Goal: Task Accomplishment & Management: Manage account settings

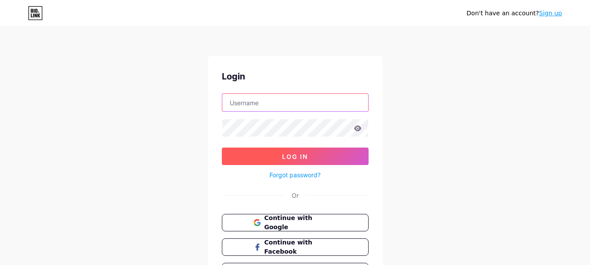
type input "[EMAIL_ADDRESS][DOMAIN_NAME]"
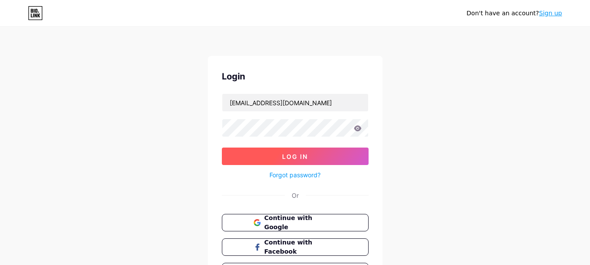
click at [312, 158] on button "Log In" at bounding box center [295, 156] width 147 height 17
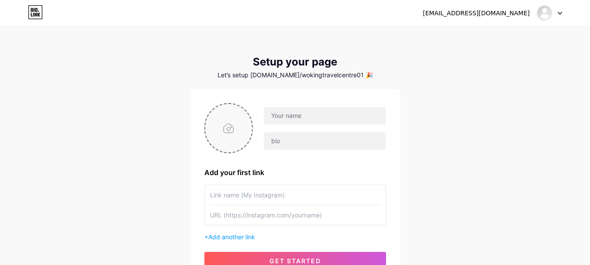
click at [223, 129] on input "file" at bounding box center [228, 128] width 47 height 48
type input "C:\fakepath\unnamed.png"
click at [301, 113] on input "text" at bounding box center [324, 115] width 121 height 17
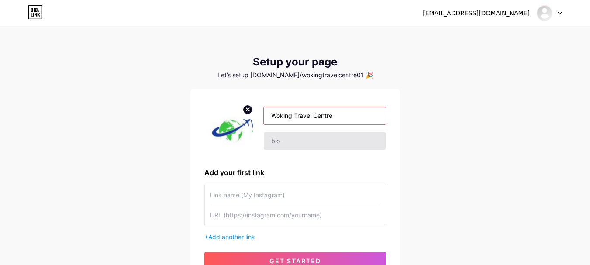
type input "Woking Travel Centre"
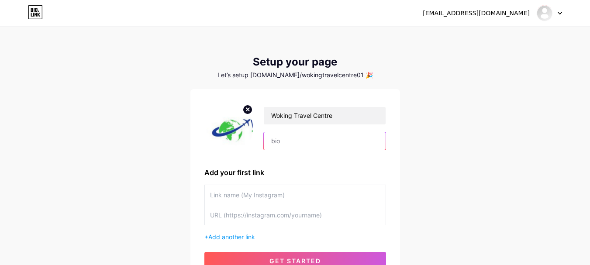
click at [304, 135] on input "text" at bounding box center [324, 140] width 121 height 17
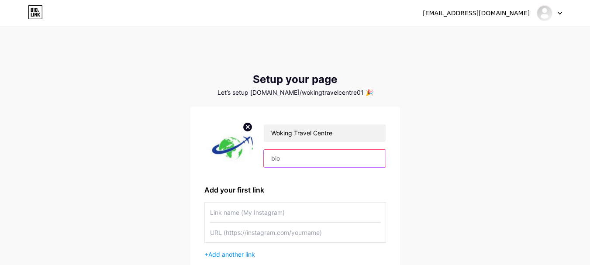
paste input ""Reliable travel agency delivering exceptional holiday packages, cheap flights,…"
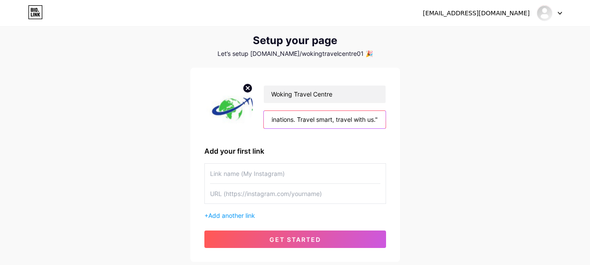
scroll to position [44, 0]
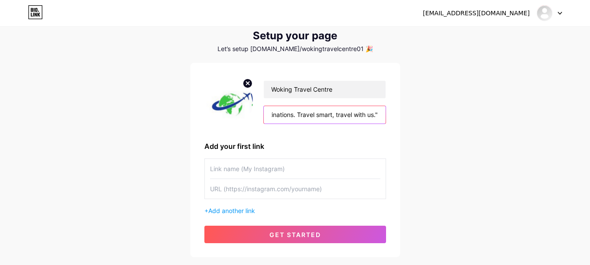
type input ""Reliable travel agency delivering exceptional holiday packages, cheap flights,…"
click at [240, 168] on input "text" at bounding box center [295, 169] width 170 height 20
click at [281, 169] on input "text" at bounding box center [295, 169] width 170 height 20
click at [236, 207] on span "Add another link" at bounding box center [231, 210] width 47 height 7
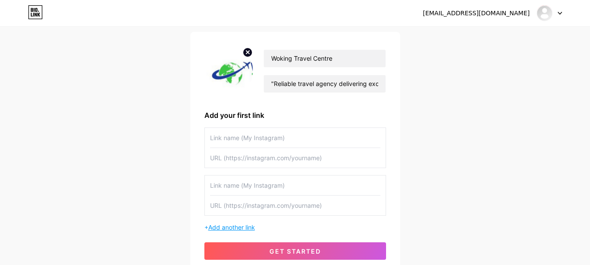
scroll to position [87, 0]
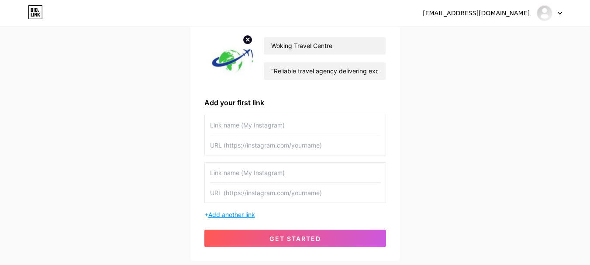
click at [241, 213] on span "Add another link" at bounding box center [231, 214] width 47 height 7
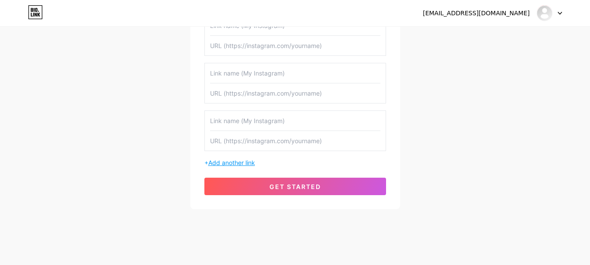
scroll to position [194, 0]
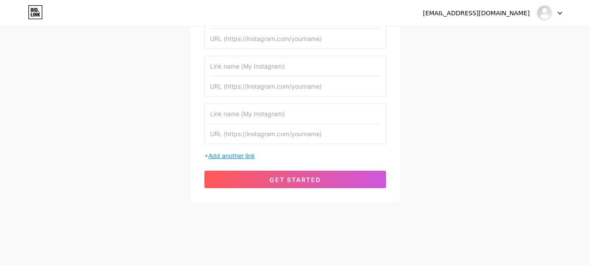
click at [246, 154] on span "Add another link" at bounding box center [231, 155] width 47 height 7
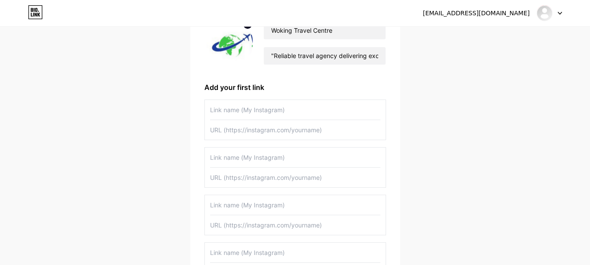
scroll to position [67, 0]
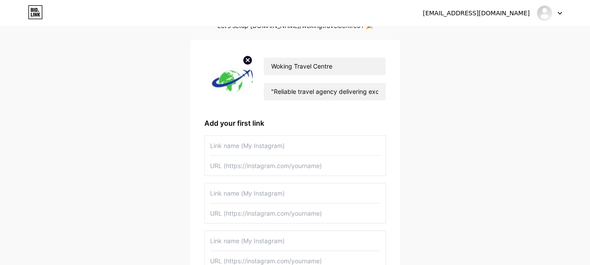
click at [258, 152] on input "text" at bounding box center [295, 146] width 170 height 20
paste input "Woking Travel Centre"
type input "Woking Travel Centre"
click at [240, 170] on input "text" at bounding box center [295, 166] width 170 height 20
paste input "[URL][DOMAIN_NAME]"
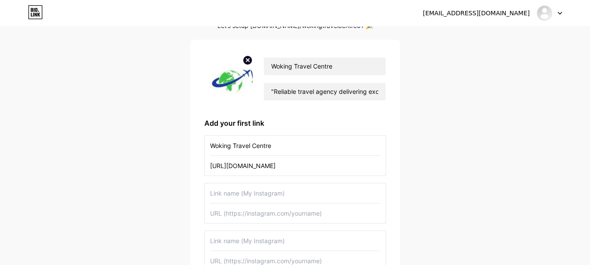
type input "[URL][DOMAIN_NAME]"
click at [252, 193] on input "text" at bounding box center [295, 193] width 170 height 20
paste input "[URL][DOMAIN_NAME]"
click at [287, 190] on input "[URL][DOMAIN_NAME]" at bounding box center [295, 193] width 170 height 20
click at [337, 196] on input "[URL][DOMAIN_NAME]" at bounding box center [295, 193] width 170 height 20
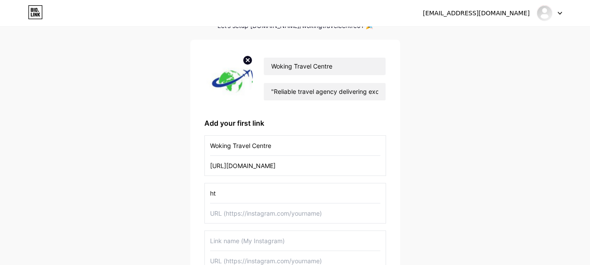
type input "h"
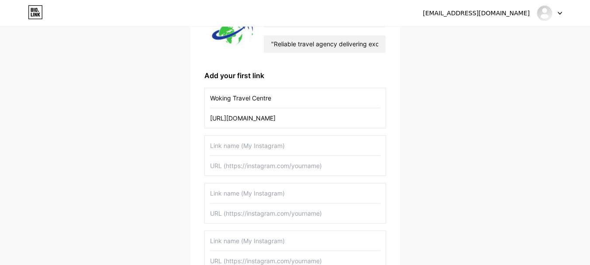
scroll to position [241, 0]
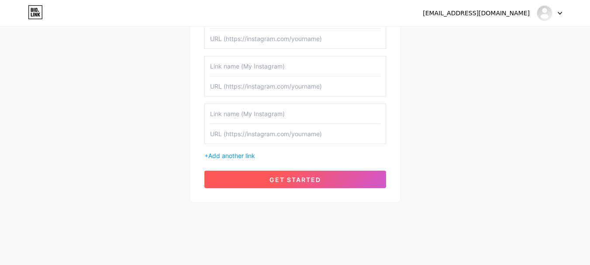
click at [261, 182] on button "get started" at bounding box center [295, 179] width 182 height 17
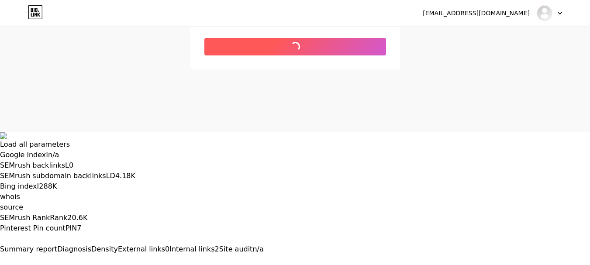
scroll to position [99, 0]
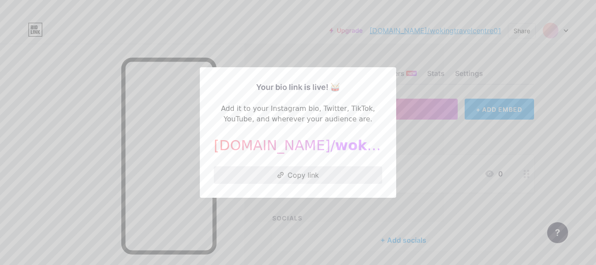
click at [299, 171] on button "Copy link" at bounding box center [298, 174] width 168 height 17
click at [426, 83] on div at bounding box center [298, 132] width 596 height 265
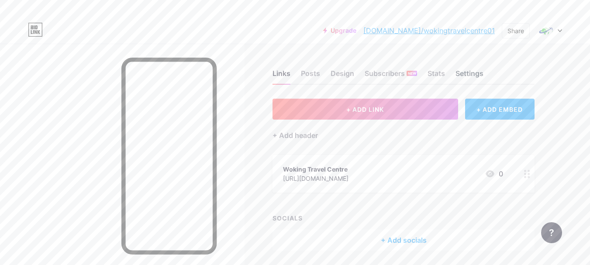
click at [477, 75] on div "Settings" at bounding box center [469, 76] width 28 height 16
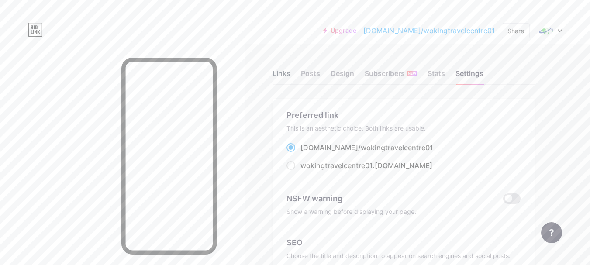
click at [275, 69] on div "Links" at bounding box center [281, 76] width 18 height 16
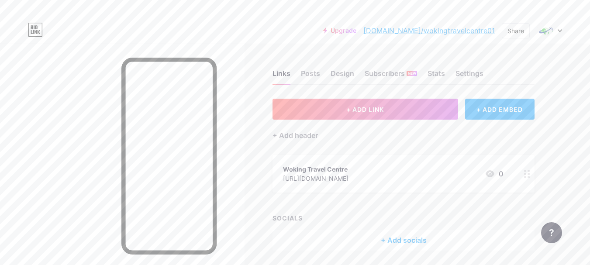
scroll to position [29, 0]
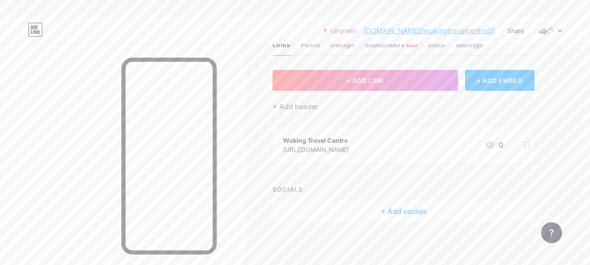
click at [406, 215] on div "+ Add socials" at bounding box center [403, 211] width 262 height 21
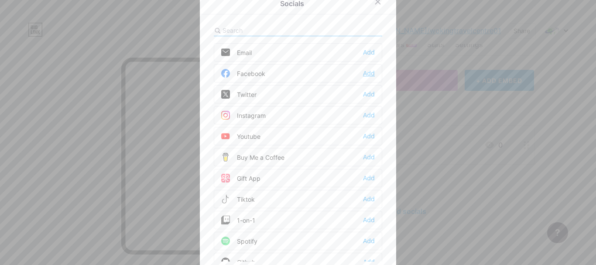
click at [371, 75] on div "Add" at bounding box center [369, 73] width 12 height 9
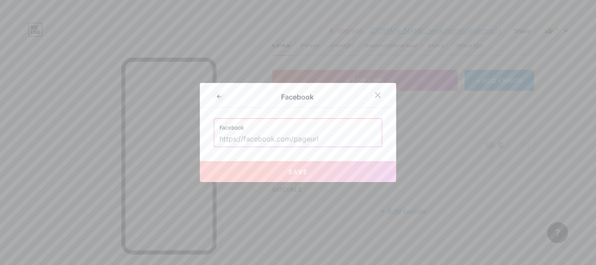
click at [316, 128] on label "Facebook" at bounding box center [298, 125] width 157 height 13
click at [313, 132] on input "text" at bounding box center [298, 139] width 157 height 15
click at [325, 135] on input "text" at bounding box center [298, 139] width 157 height 15
paste input "[URL][DOMAIN_NAME]"
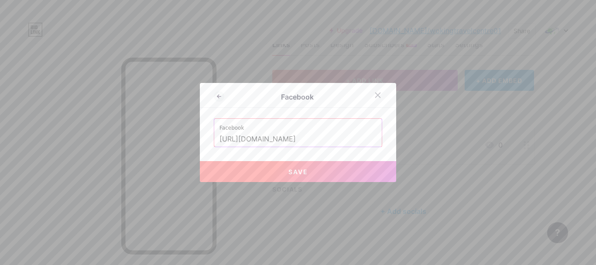
type input "[URL][DOMAIN_NAME]"
click at [339, 173] on button "Save" at bounding box center [298, 171] width 196 height 21
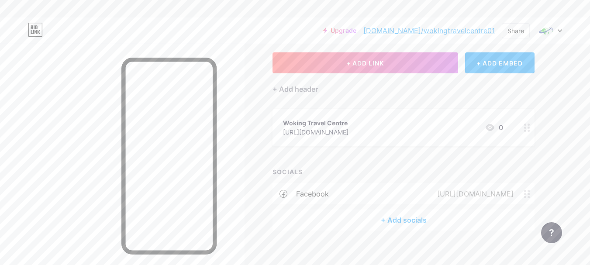
scroll to position [55, 0]
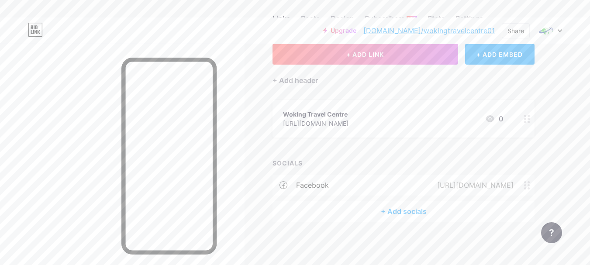
click at [395, 207] on div "+ Add socials" at bounding box center [403, 211] width 262 height 21
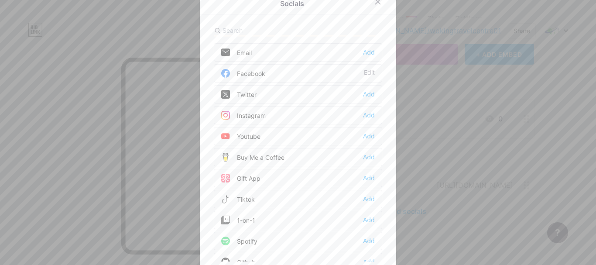
click at [241, 112] on div "Instagram" at bounding box center [243, 115] width 45 height 9
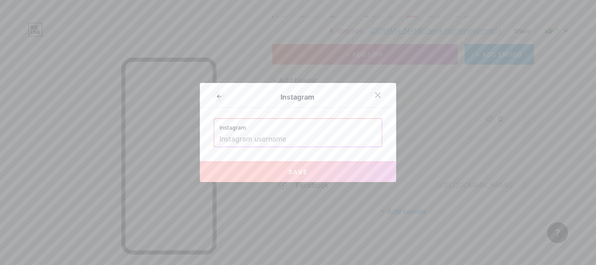
click at [280, 137] on input "text" at bounding box center [298, 139] width 157 height 15
paste input "[URL][DOMAIN_NAME]"
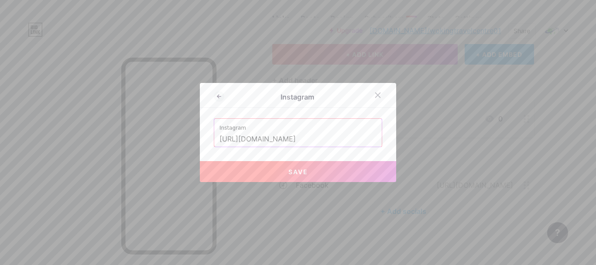
click at [339, 172] on button "Save" at bounding box center [298, 171] width 196 height 21
type input "[URL][DOMAIN_NAME][DOMAIN_NAME]"
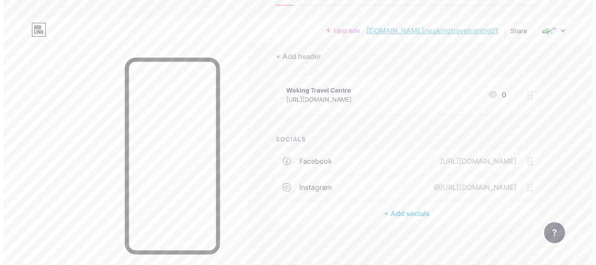
scroll to position [81, 0]
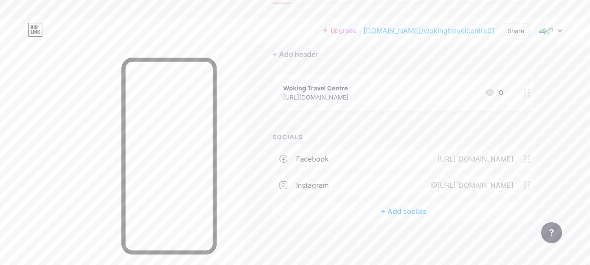
click at [406, 210] on div "+ Add socials" at bounding box center [403, 211] width 262 height 21
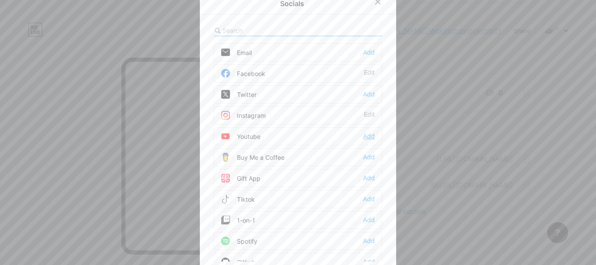
click at [365, 137] on div "Add" at bounding box center [369, 136] width 12 height 9
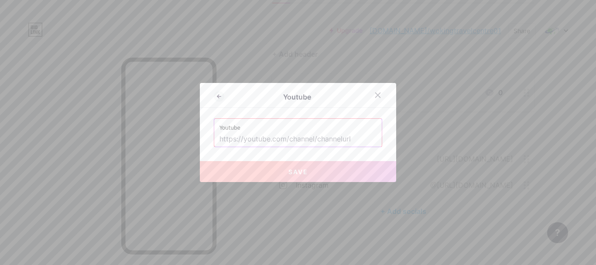
click at [310, 127] on label "Youtube" at bounding box center [298, 125] width 157 height 13
click at [302, 134] on input "text" at bounding box center [298, 139] width 157 height 15
paste input "[URL][DOMAIN_NAME]"
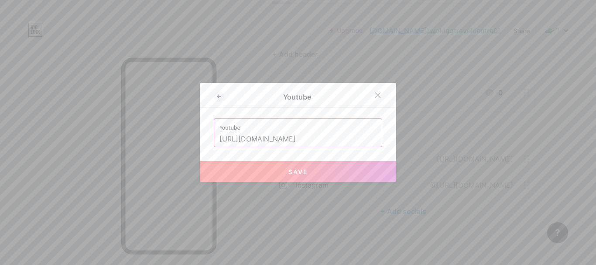
scroll to position [0, 0]
type input "[URL][DOMAIN_NAME]"
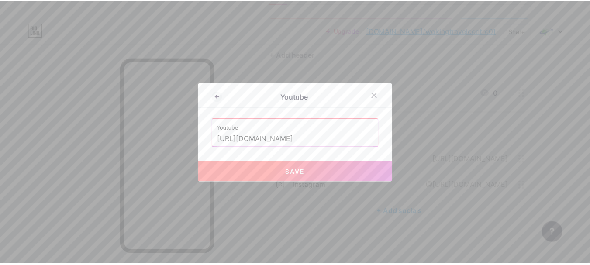
scroll to position [0, 0]
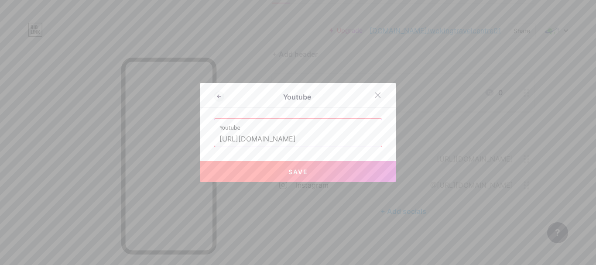
click at [272, 169] on button "Save" at bounding box center [298, 171] width 196 height 21
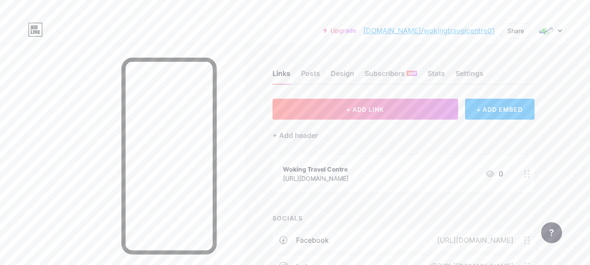
scroll to position [107, 0]
